Goal: Task Accomplishment & Management: Manage account settings

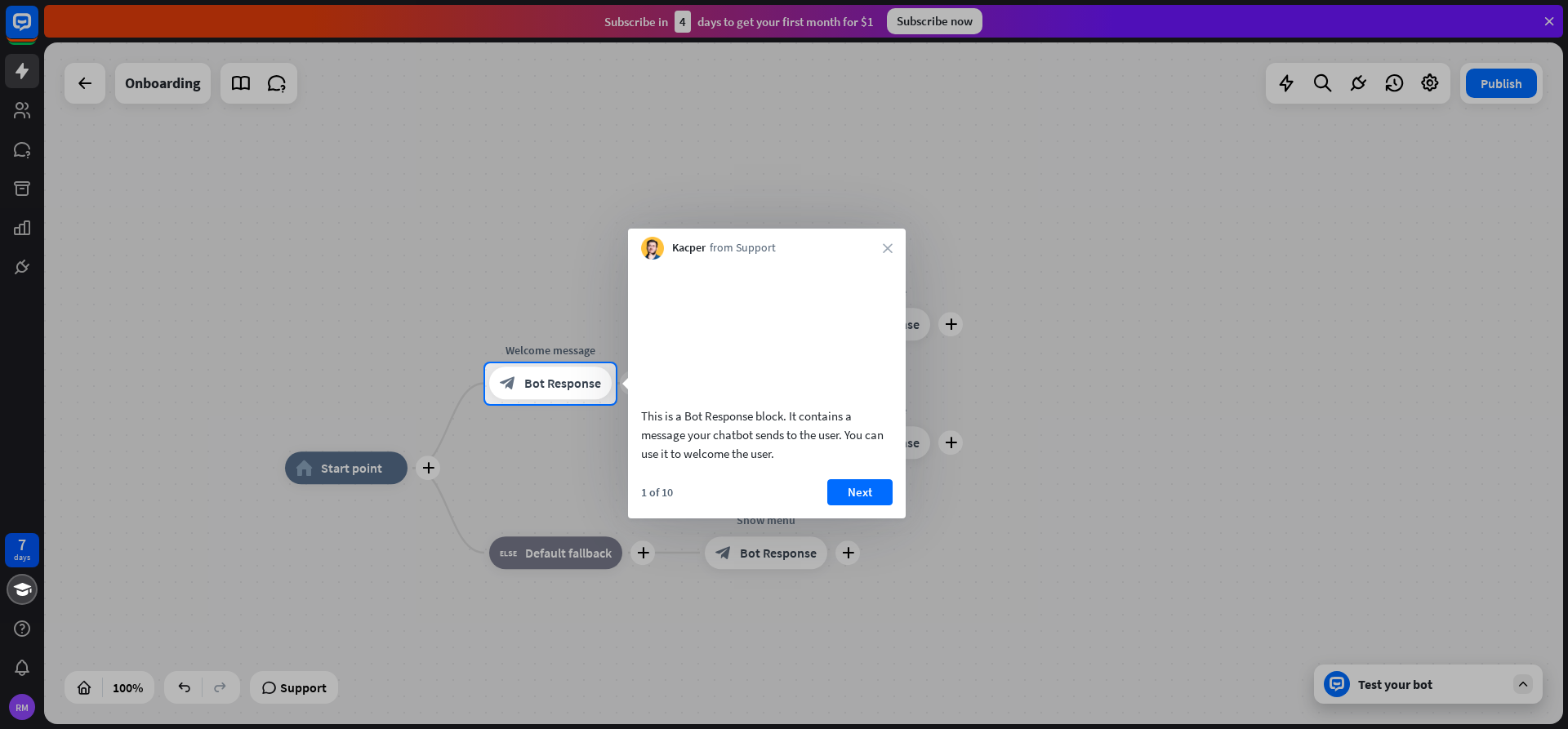
click at [847, 505] on button "Next" at bounding box center [860, 492] width 65 height 26
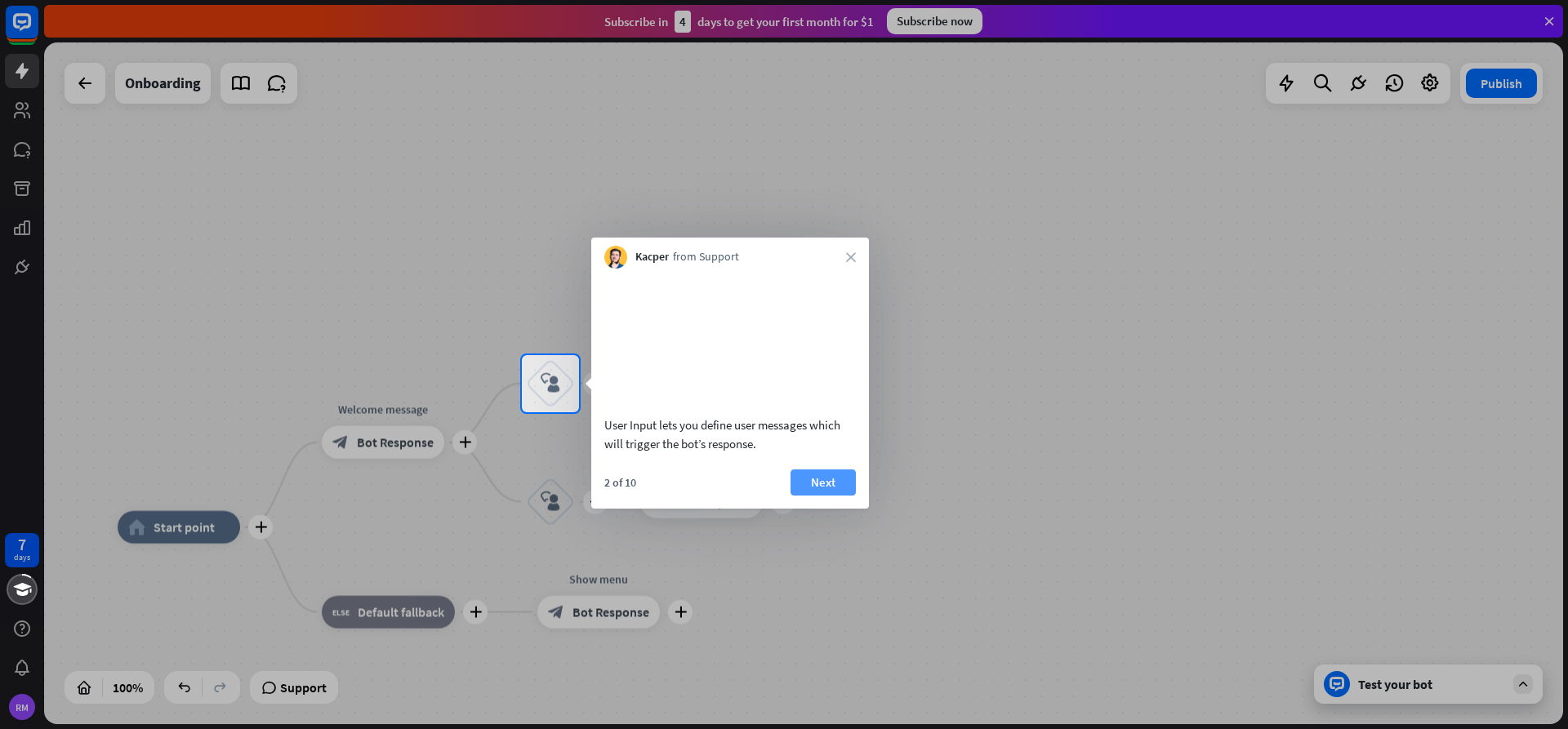
click at [838, 495] on button "Next" at bounding box center [822, 483] width 65 height 26
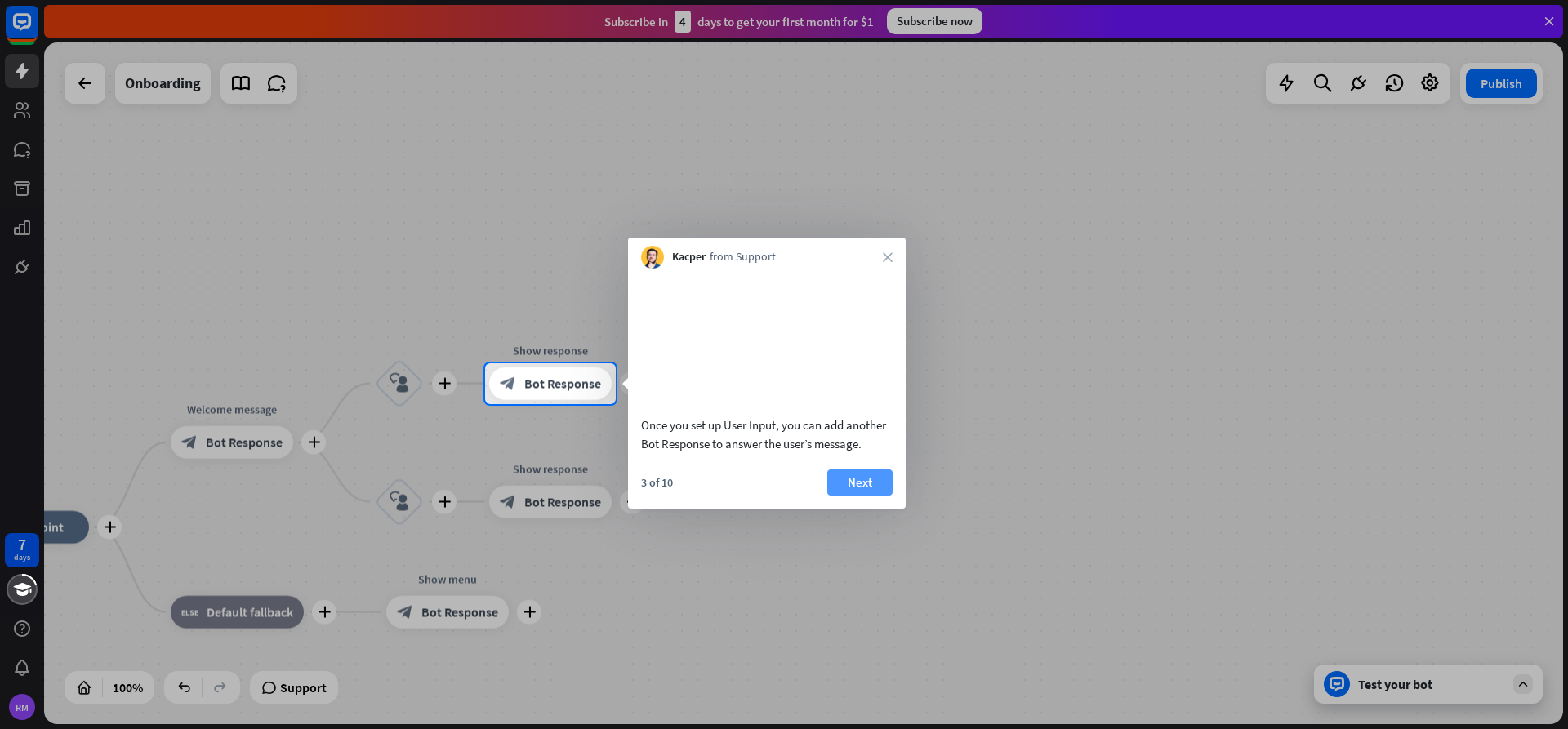
click at [840, 496] on button "Next" at bounding box center [860, 483] width 65 height 26
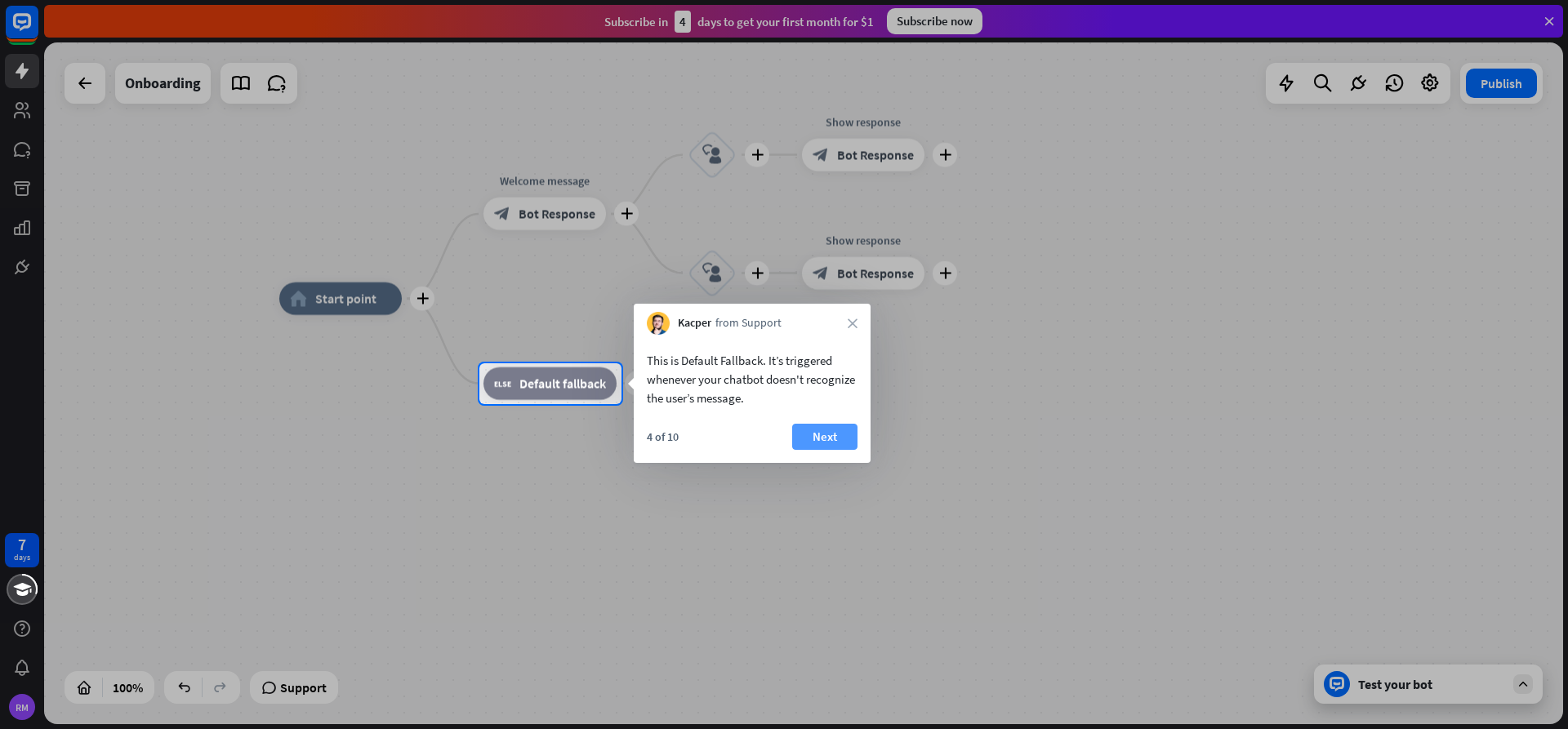
click at [809, 434] on button "Next" at bounding box center [824, 437] width 65 height 26
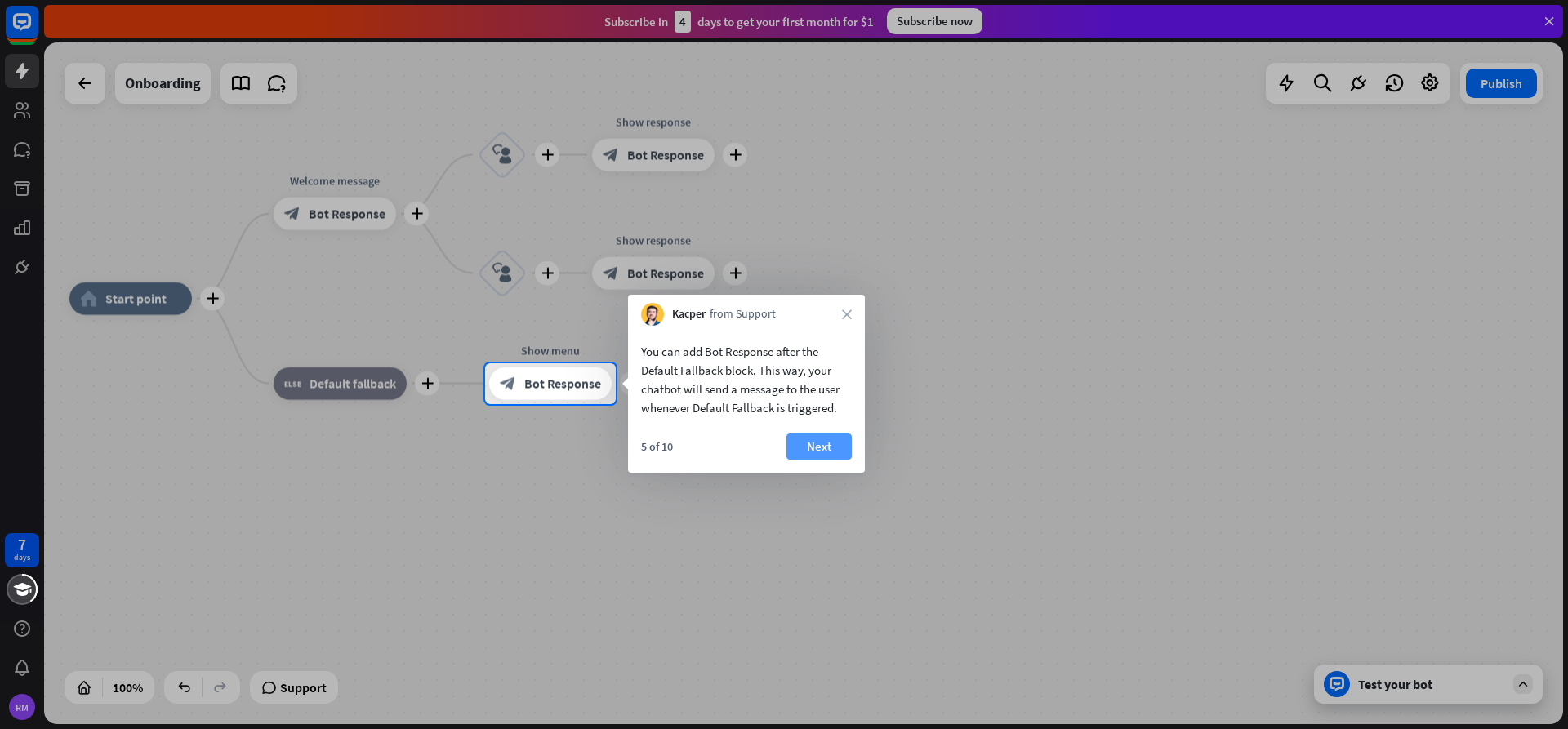
click at [795, 437] on button "Next" at bounding box center [819, 446] width 65 height 26
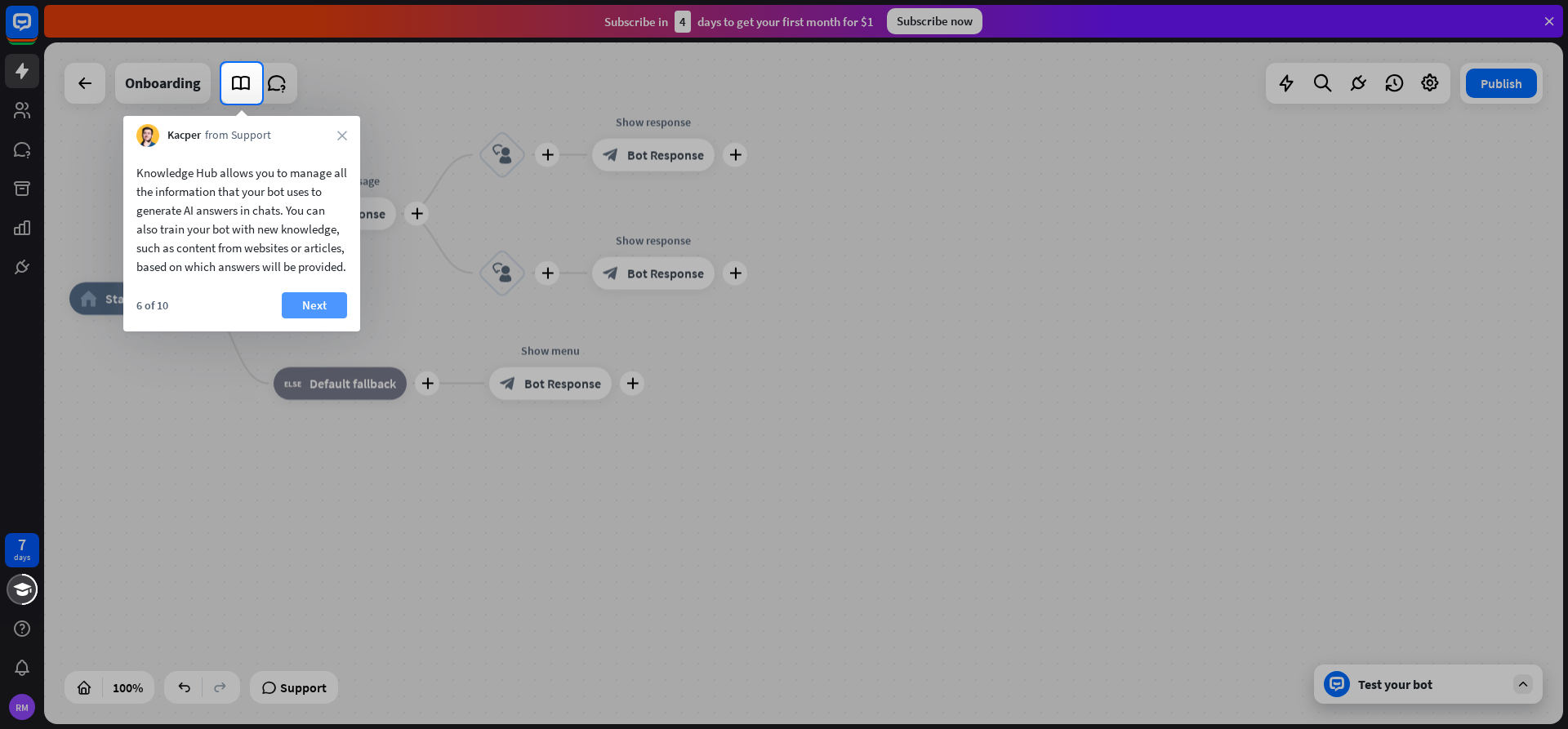
click at [314, 312] on button "Next" at bounding box center [313, 305] width 65 height 26
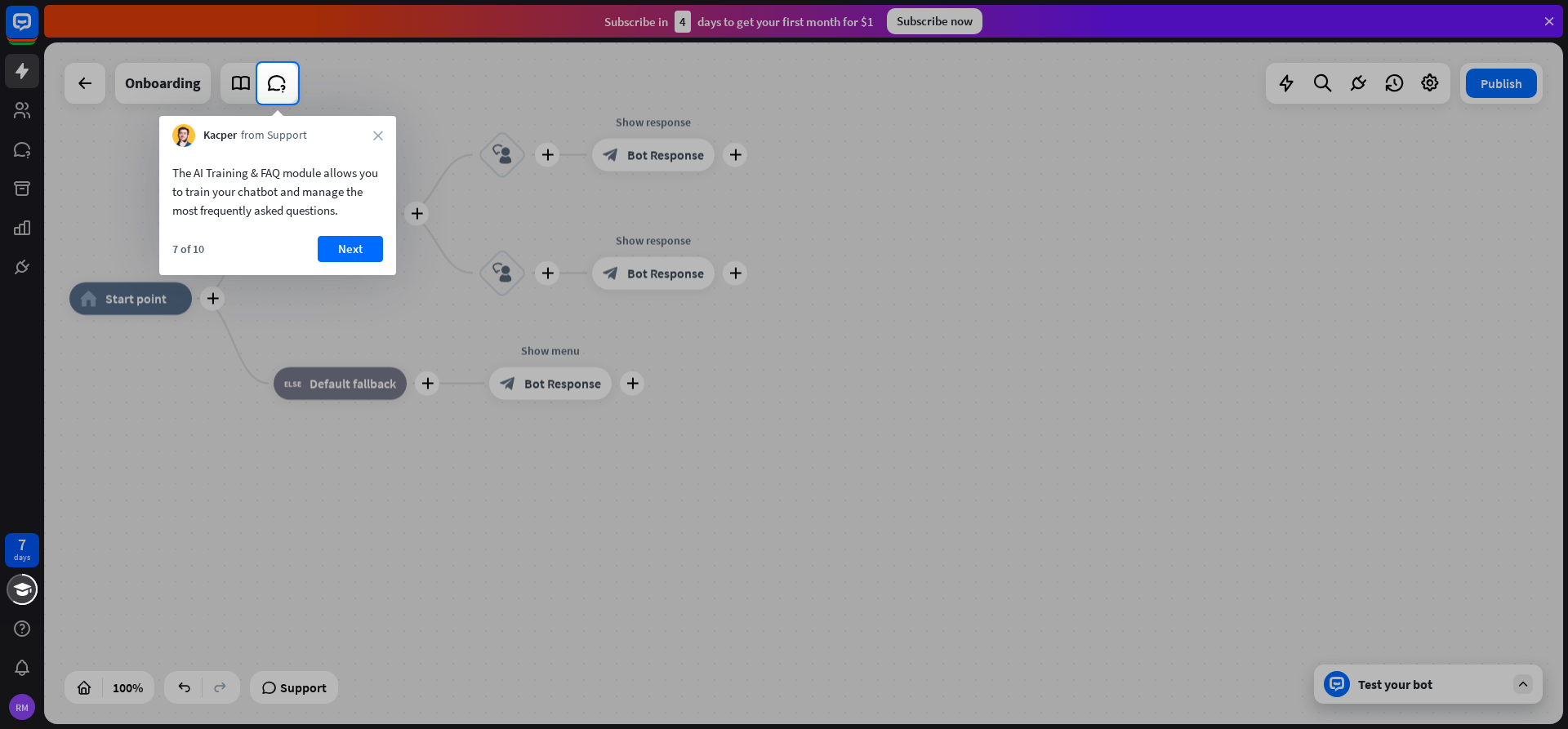
click at [353, 239] on button "Next" at bounding box center [350, 249] width 65 height 26
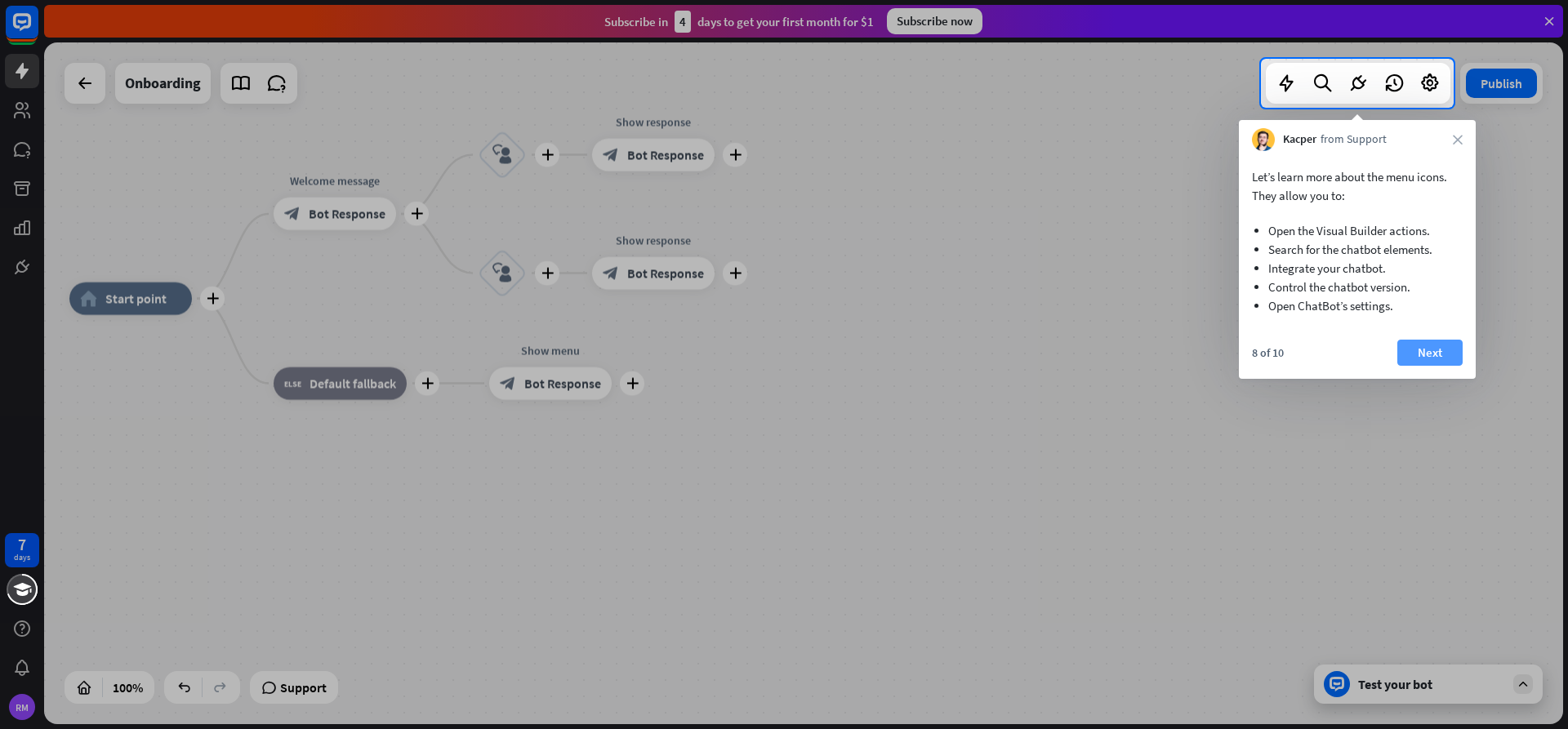
click at [1410, 351] on button "Next" at bounding box center [1429, 352] width 65 height 26
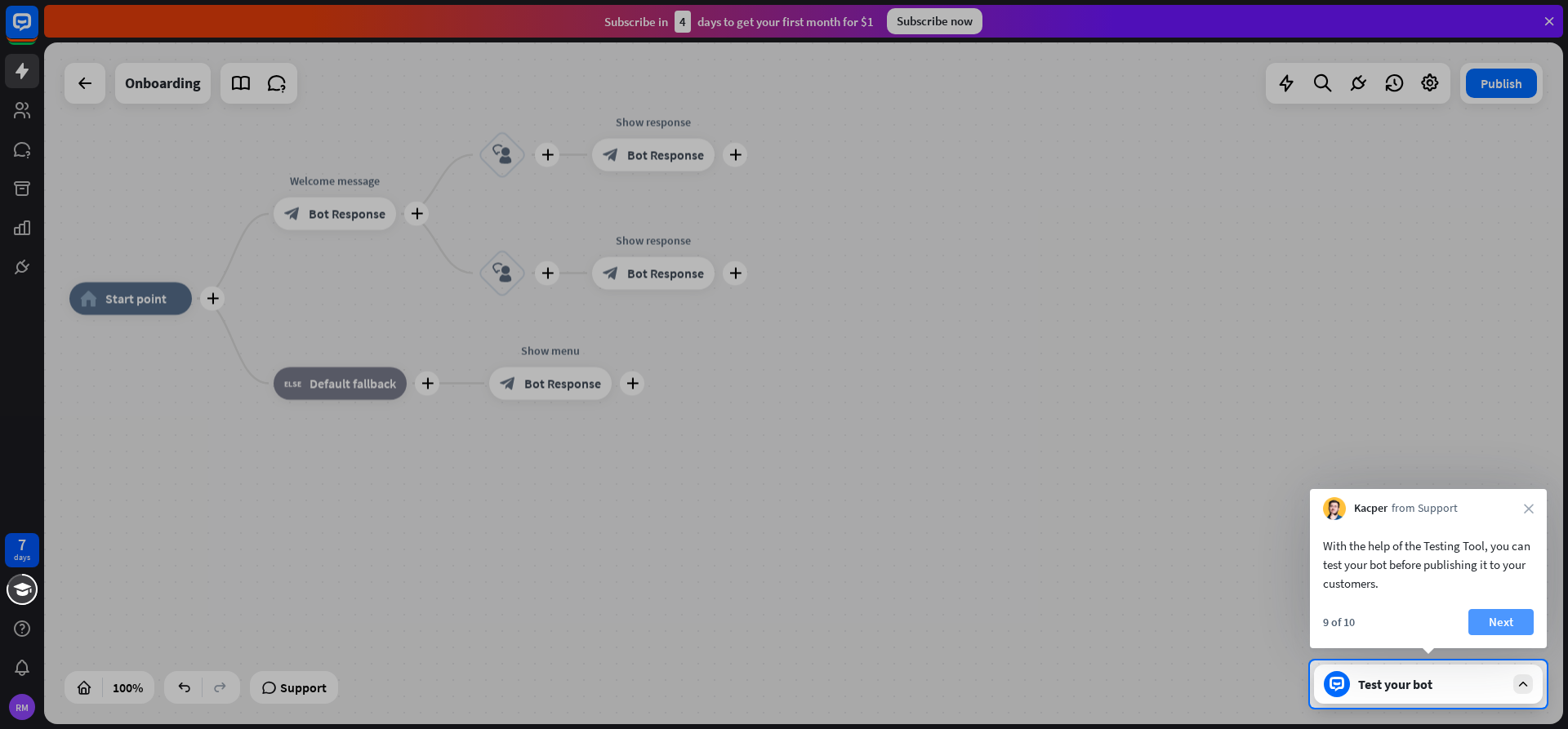
click at [1473, 609] on button "Next" at bounding box center [1500, 622] width 65 height 26
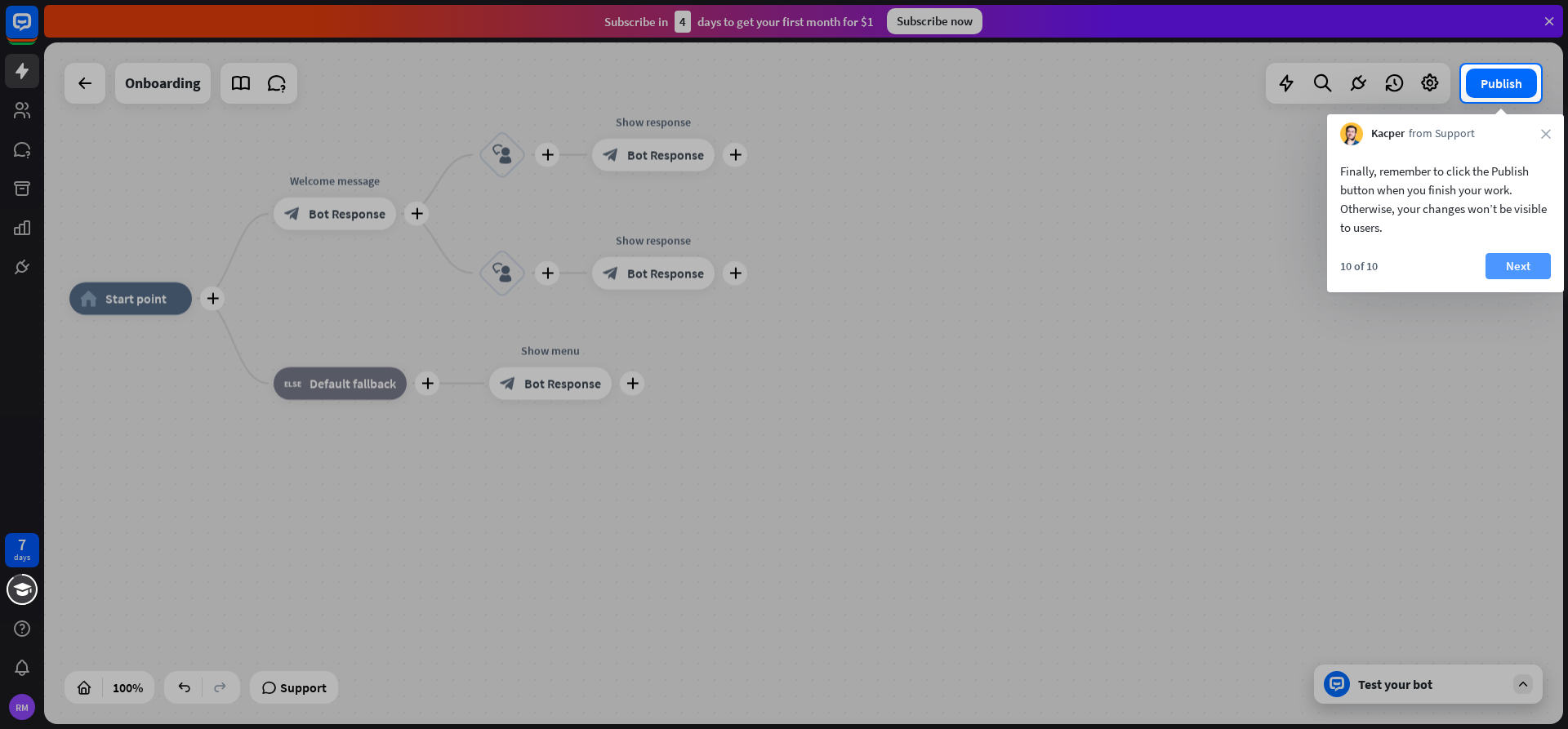
click at [1528, 256] on button "Next" at bounding box center [1518, 266] width 65 height 26
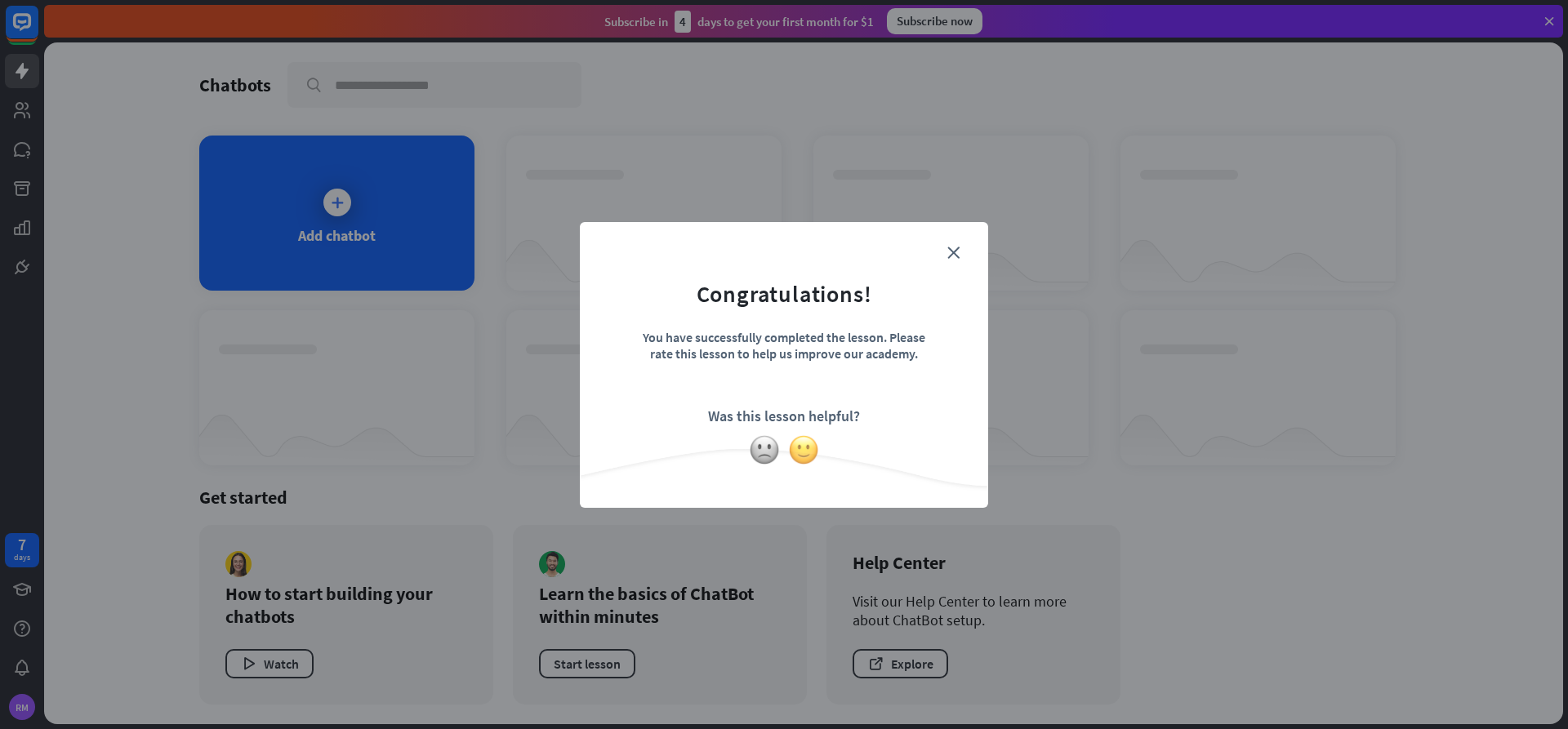
click at [800, 456] on img at bounding box center [804, 450] width 31 height 31
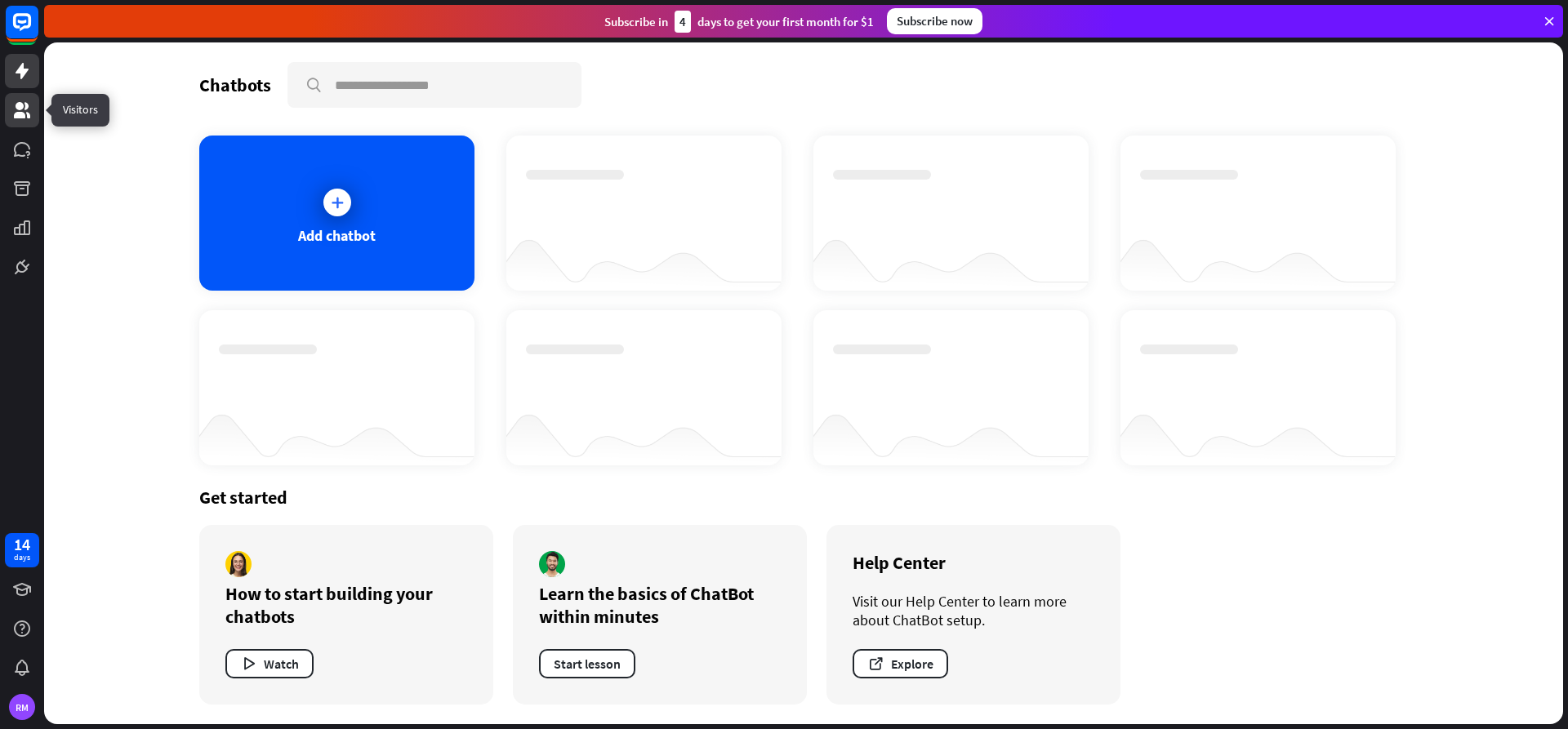
click at [26, 116] on icon at bounding box center [22, 110] width 20 height 20
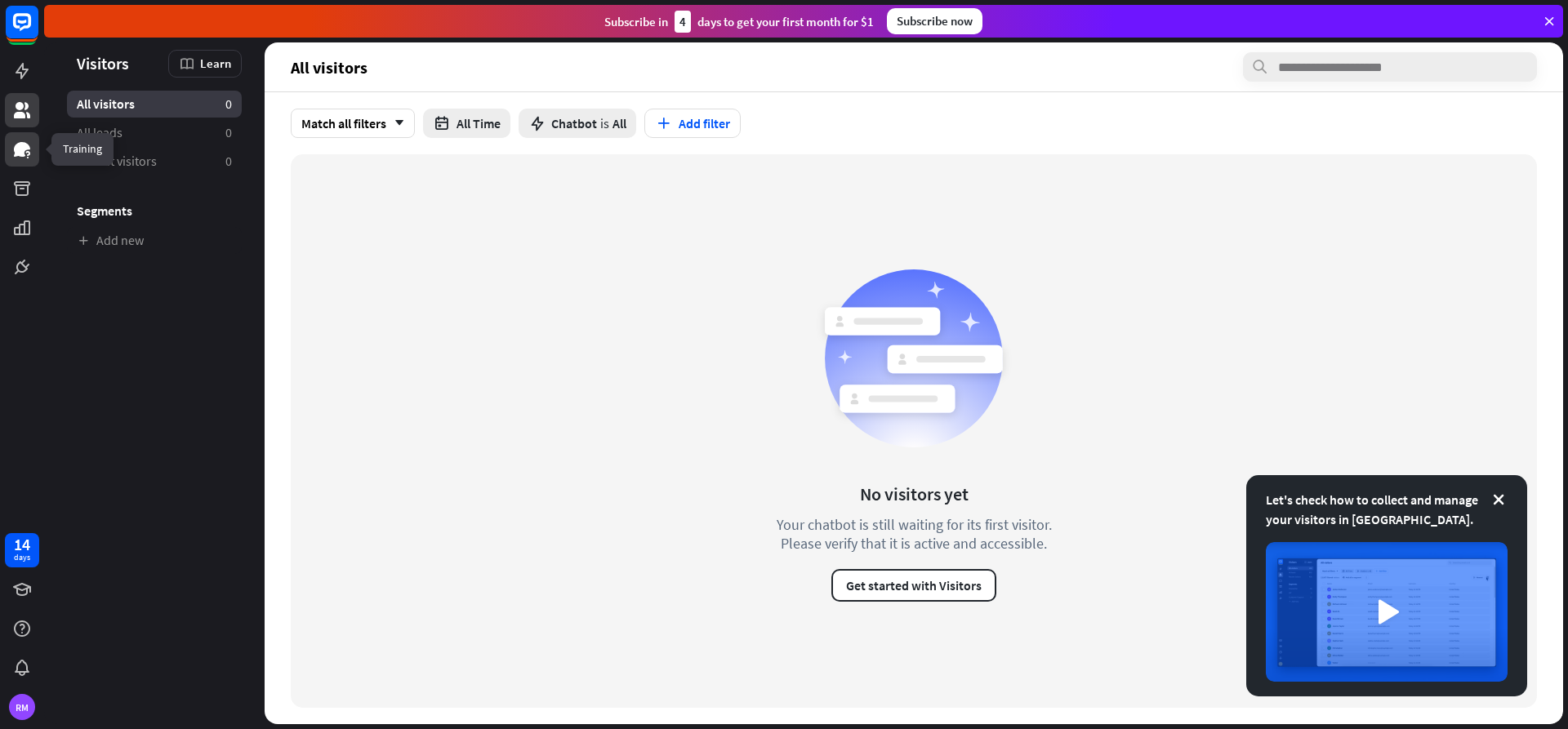
click at [17, 155] on icon at bounding box center [22, 149] width 16 height 15
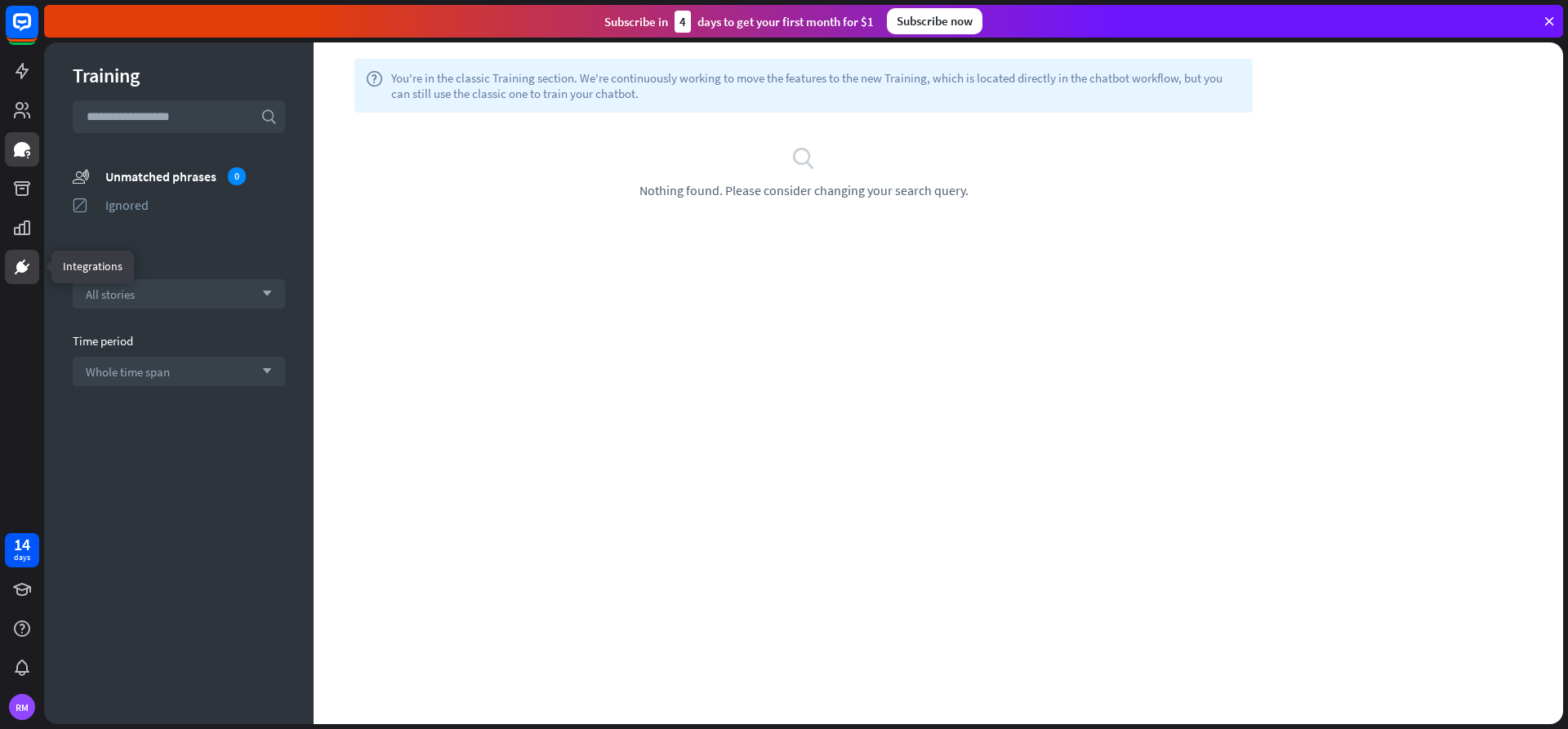
click at [29, 264] on icon at bounding box center [27, 266] width 4 height 4
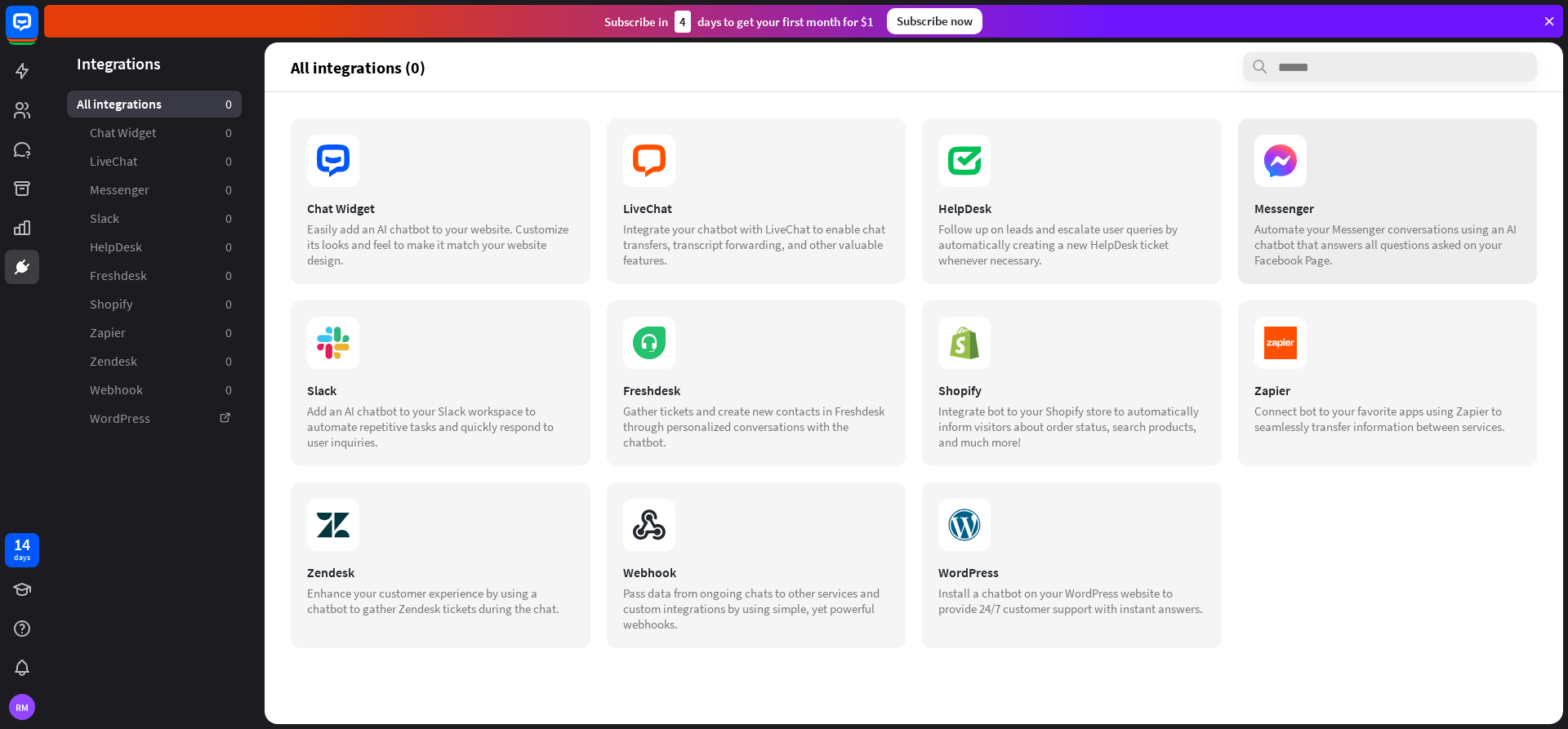
click at [1291, 188] on div "Messenger Automate your Messenger conversations using an AI chatbot that answer…" at bounding box center [1387, 200] width 300 height 166
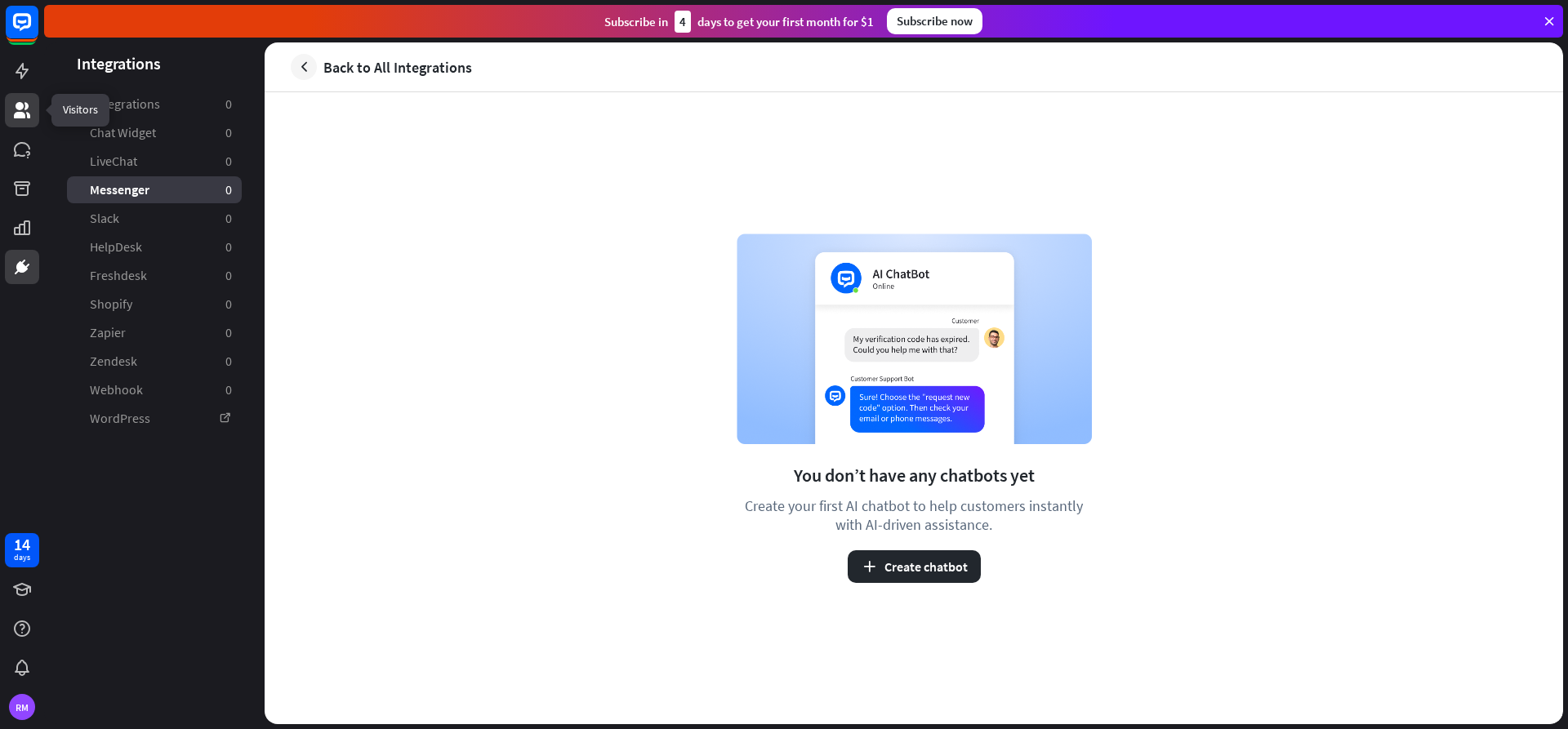
click at [10, 119] on link at bounding box center [23, 110] width 35 height 35
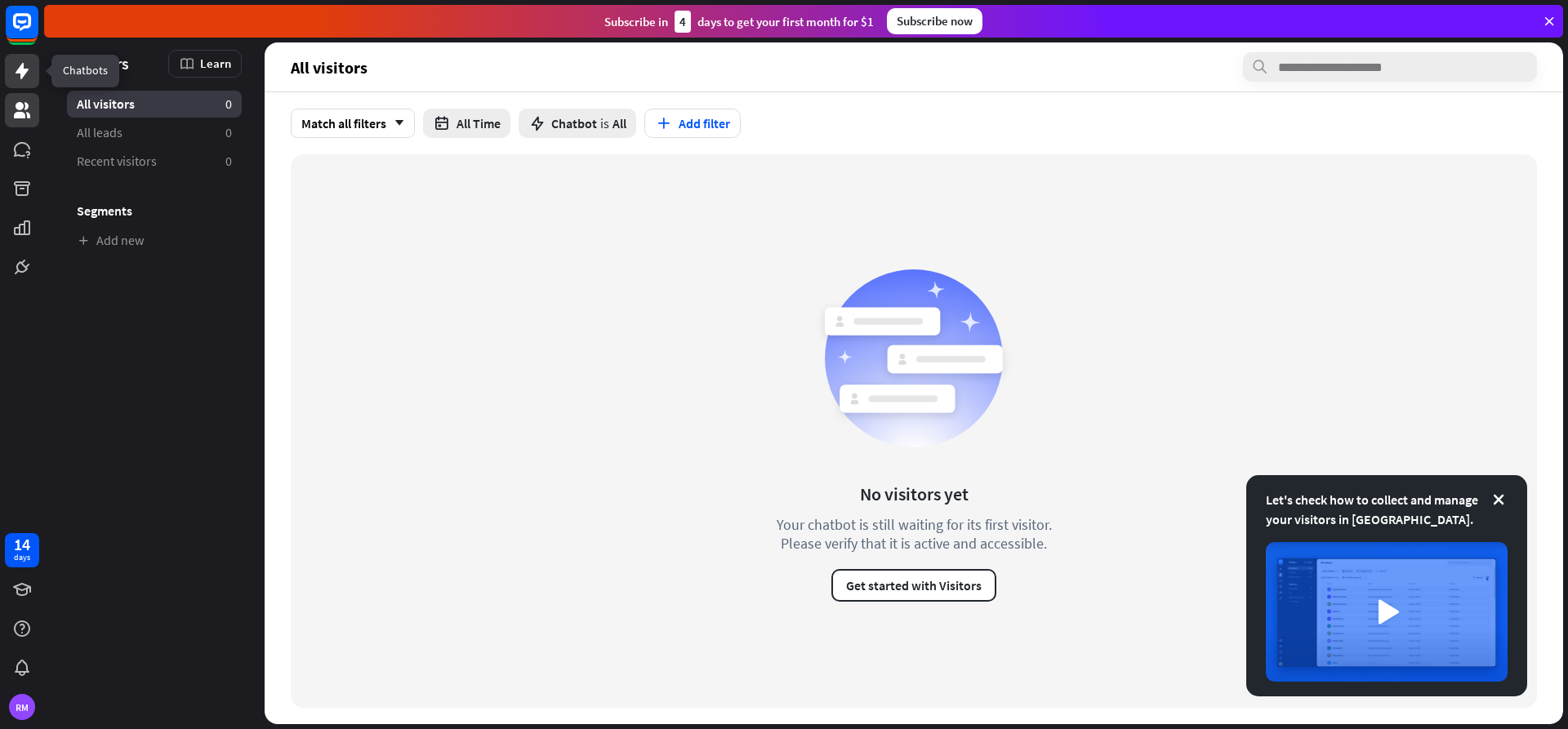
click at [23, 68] on icon at bounding box center [22, 70] width 13 height 16
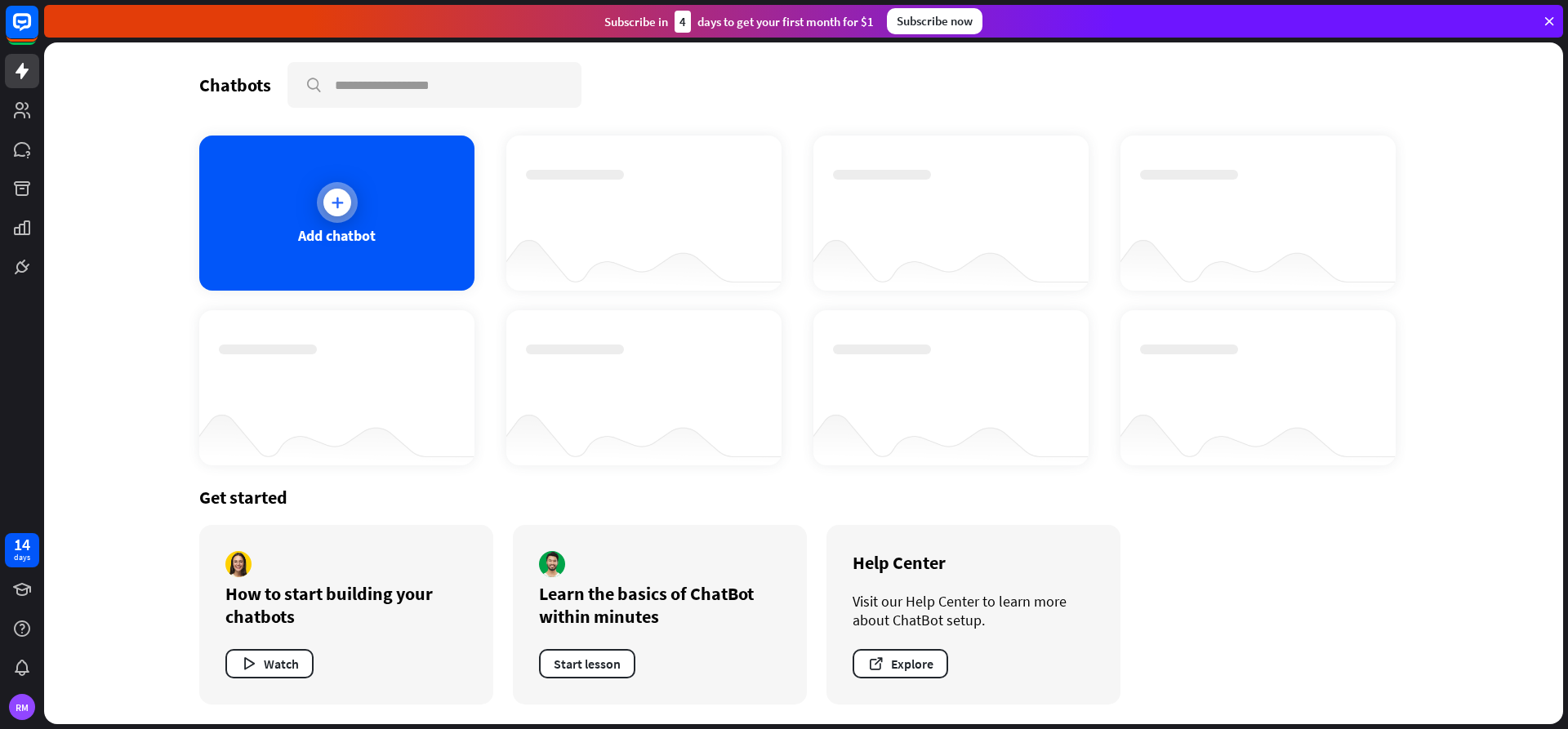
click at [339, 204] on icon at bounding box center [337, 202] width 16 height 16
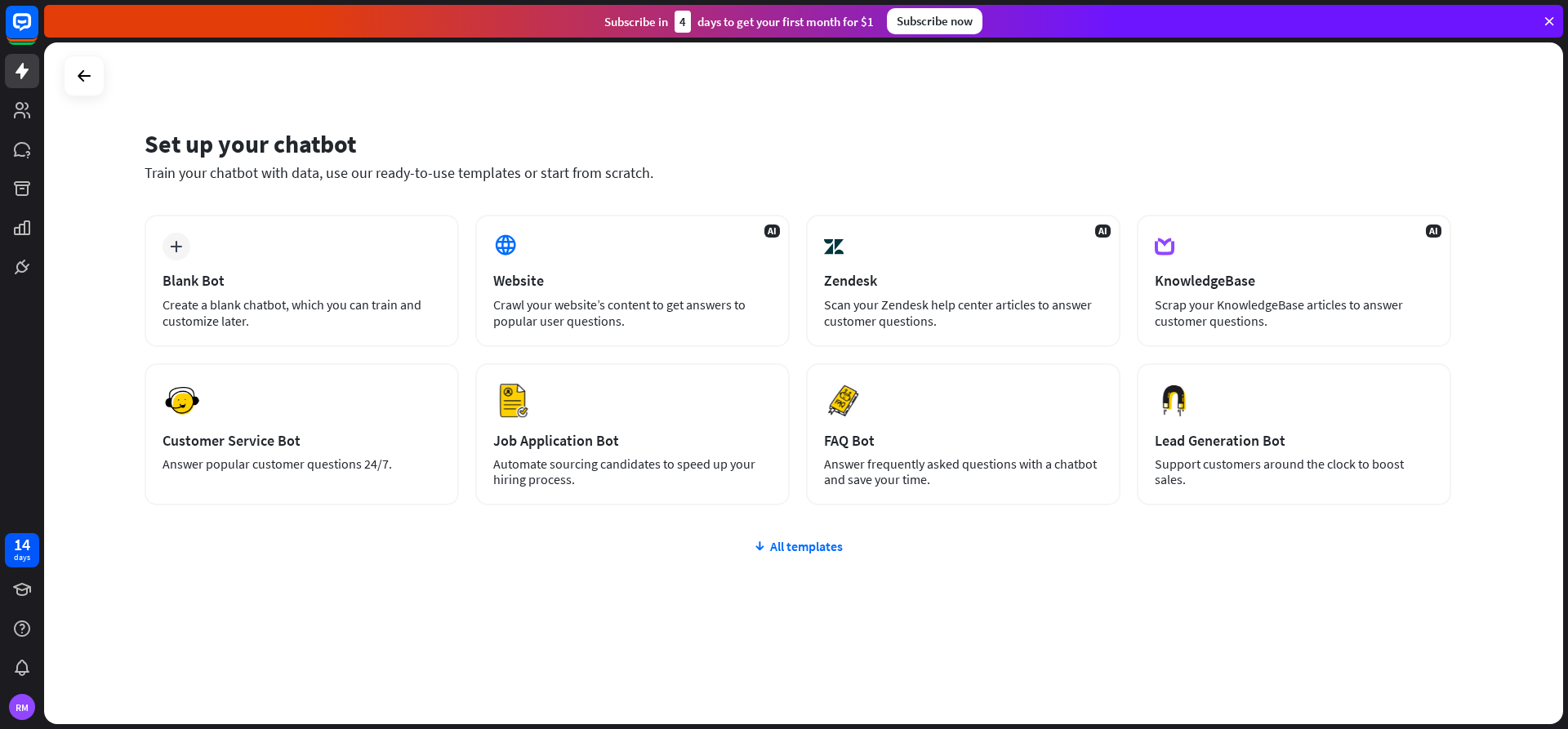
click at [1553, 23] on icon at bounding box center [1549, 21] width 15 height 15
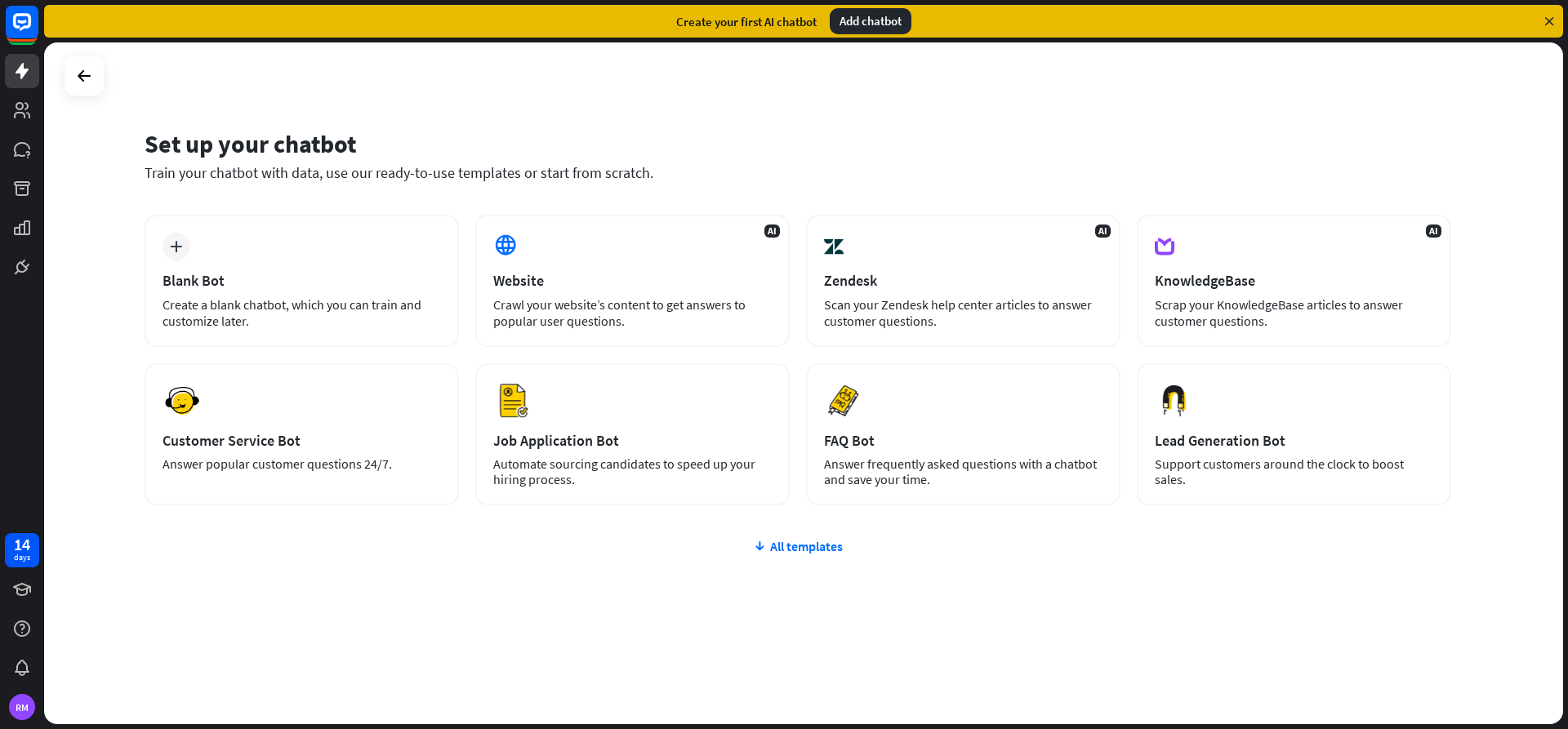
click at [1548, 26] on icon at bounding box center [1549, 21] width 15 height 15
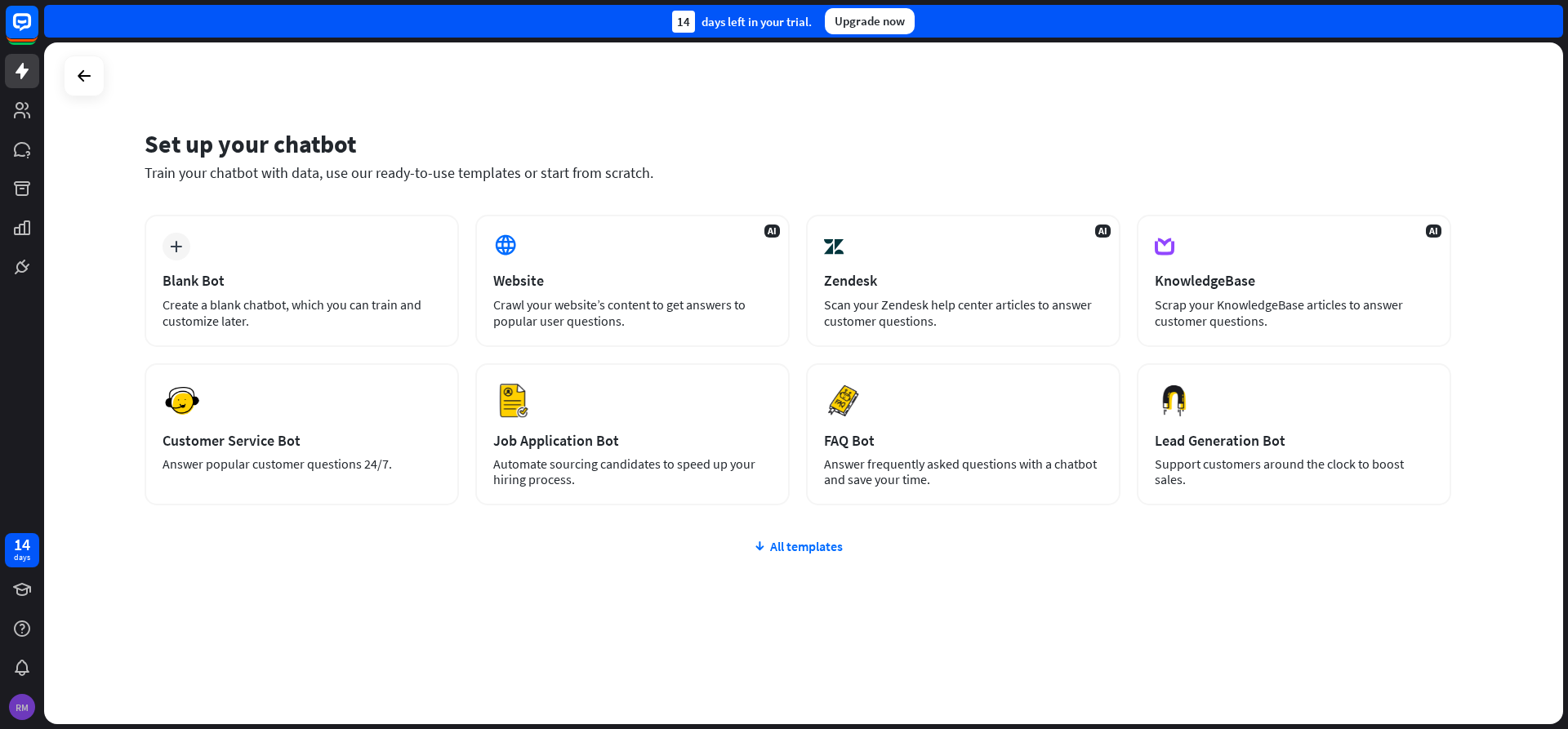
click at [16, 708] on div "RM" at bounding box center [22, 706] width 26 height 26
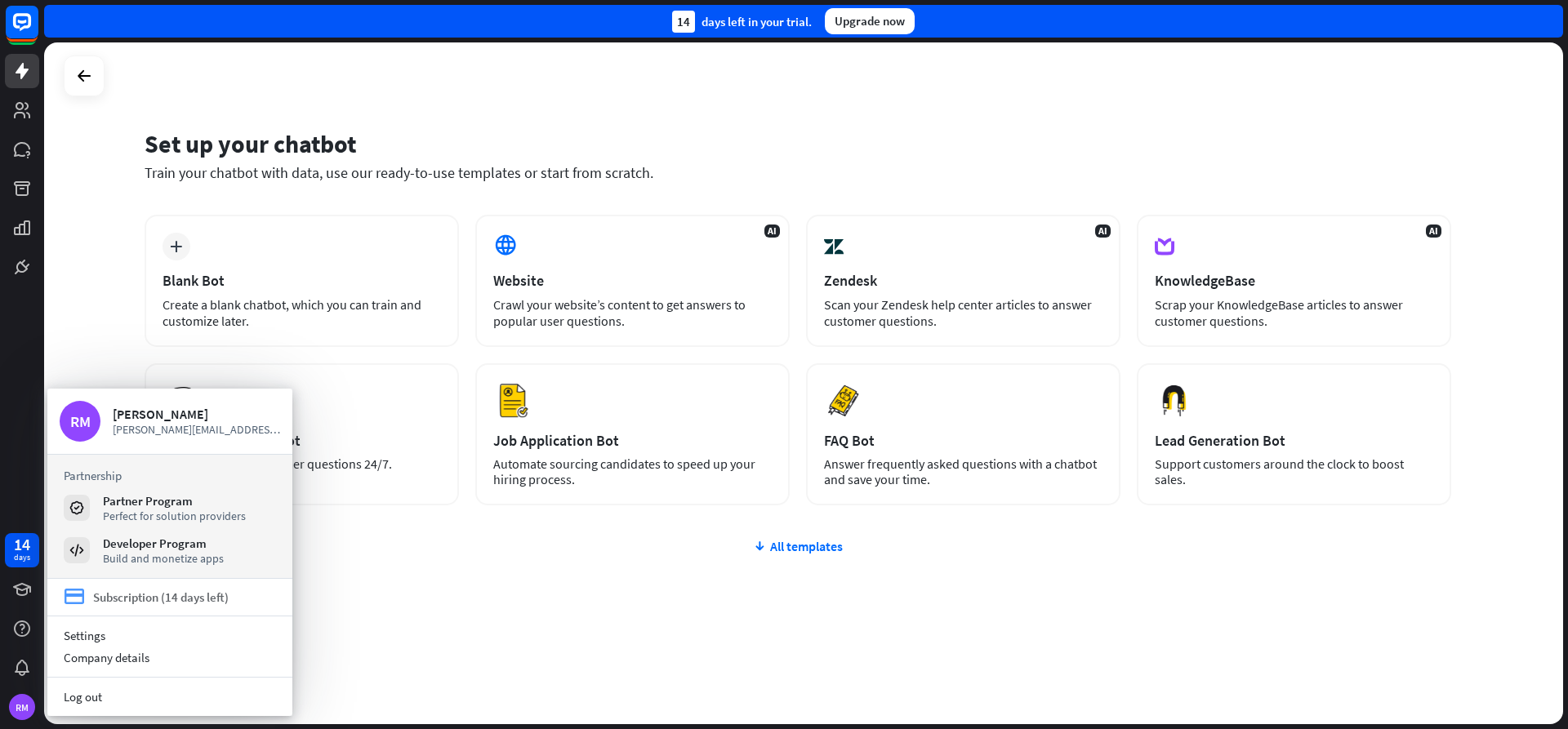
click at [134, 604] on div "Subscription (14 days left)" at bounding box center [161, 597] width 135 height 16
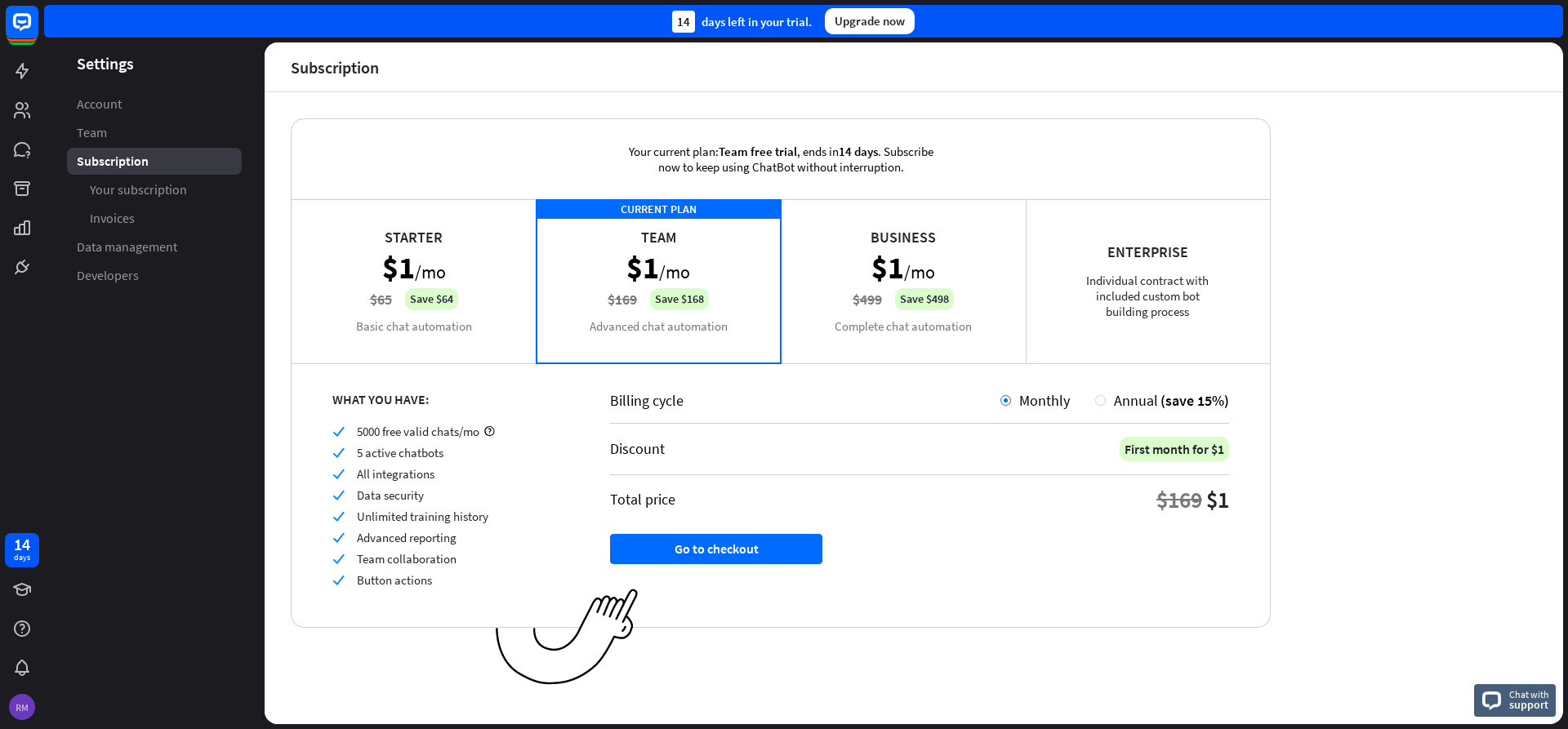
click at [21, 706] on div "RM" at bounding box center [22, 706] width 26 height 26
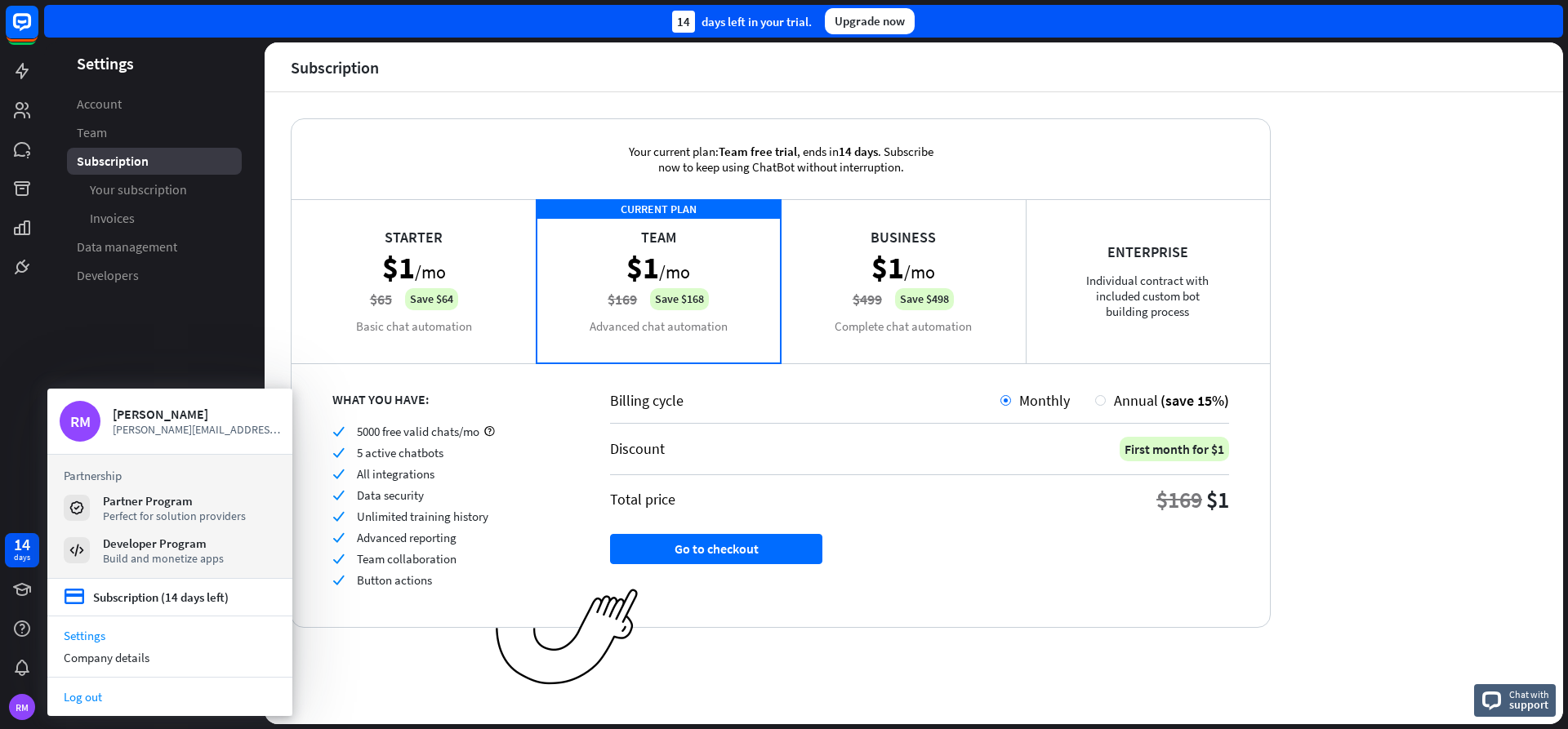
click at [81, 701] on link "Log out" at bounding box center [170, 696] width 245 height 22
